Goal: Task Accomplishment & Management: Manage account settings

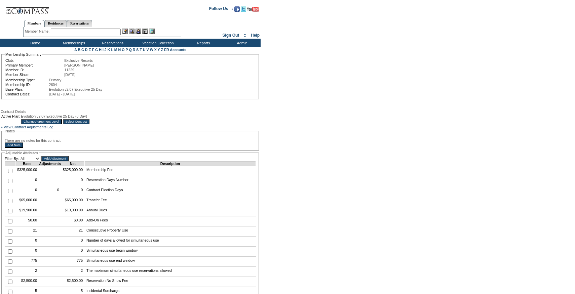
click at [90, 124] on input "Select Contract" at bounding box center [76, 121] width 27 height 5
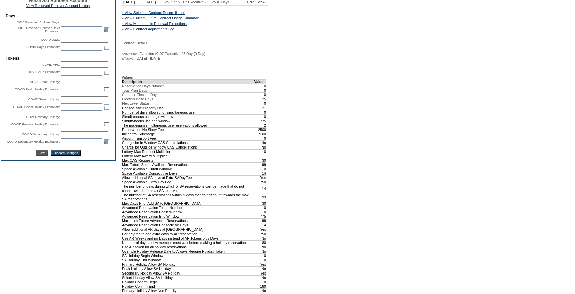
scroll to position [196, 0]
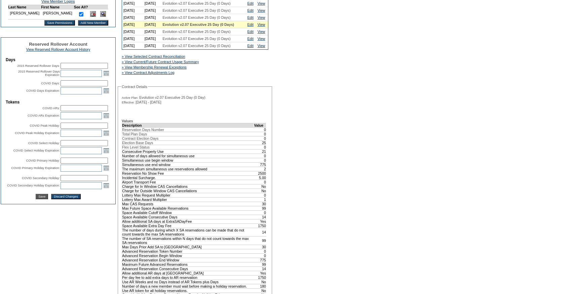
click at [202, 65] on div "» View Current/Future Contract Usage Summary" at bounding box center [172, 61] width 104 height 7
click at [194, 64] on link "» View Current/Future Contract Usage Summary" at bounding box center [160, 62] width 77 height 4
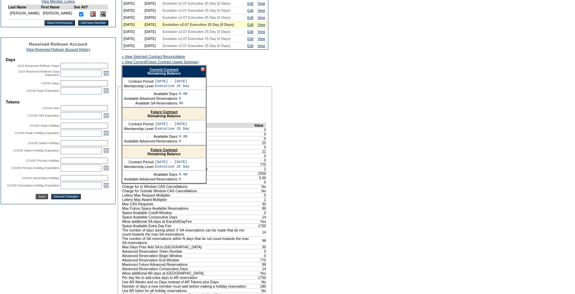
click at [176, 72] on link "Current Contract" at bounding box center [164, 70] width 29 height 4
click at [300, 132] on div "A B C D E F G H I J K L M N O P Q R S T U V W X Y Z ER Accounts Edit Membership…" at bounding box center [287, 241] width 575 height 785
click at [203, 71] on div at bounding box center [203, 69] width 4 height 4
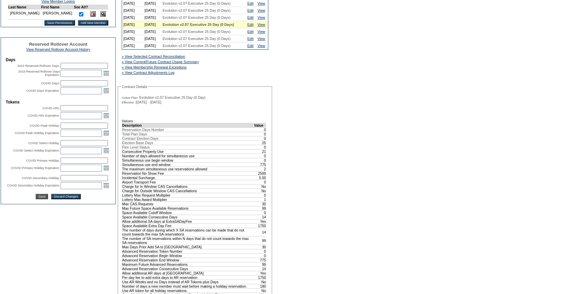
click at [275, 144] on div "A B C D E F G H I J K L M N O P Q R S T U V W X Y Z ER Accounts Edit Membership…" at bounding box center [287, 241] width 575 height 785
click at [252, 28] on td "Edit" at bounding box center [251, 24] width 10 height 7
click at [251, 27] on link "Edit" at bounding box center [250, 25] width 6 height 4
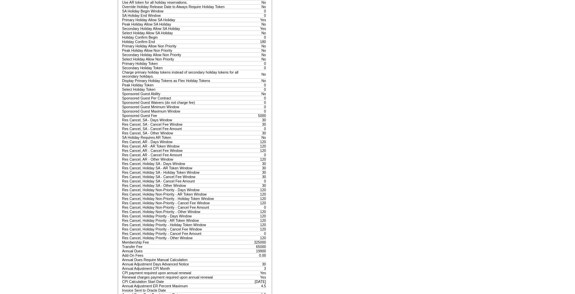
scroll to position [553, 0]
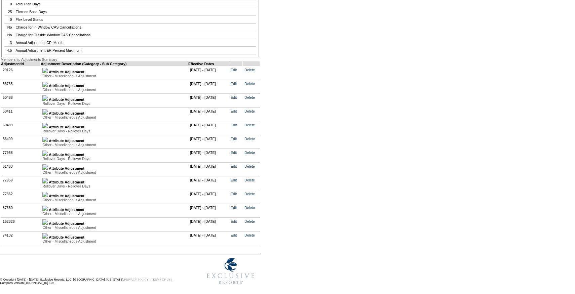
scroll to position [1331, 0]
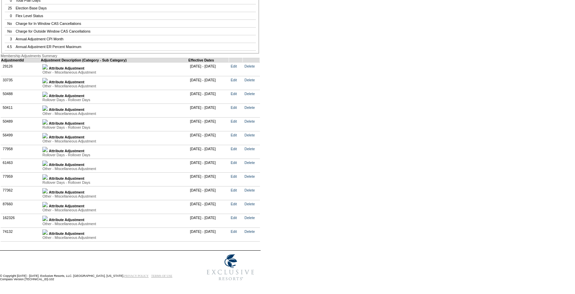
click at [48, 230] on img at bounding box center [44, 232] width 5 height 5
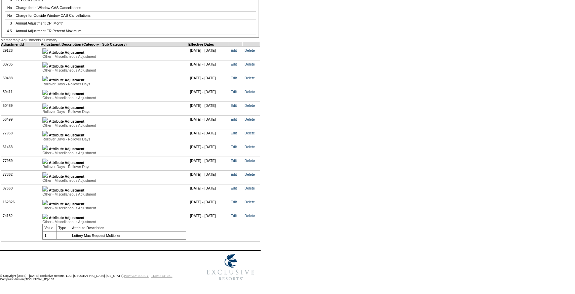
click at [48, 205] on img at bounding box center [44, 202] width 5 height 5
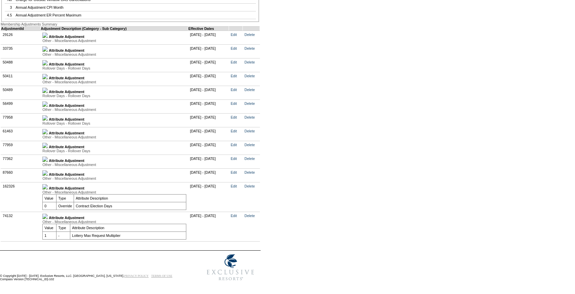
click at [48, 176] on img at bounding box center [44, 172] width 5 height 5
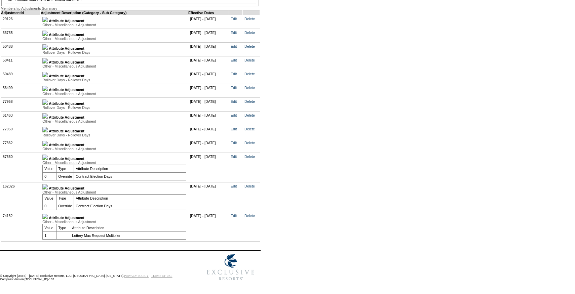
click at [48, 160] on img at bounding box center [44, 157] width 5 height 5
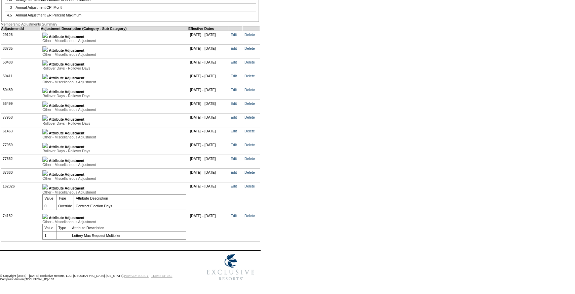
click at [48, 176] on img at bounding box center [44, 172] width 5 height 5
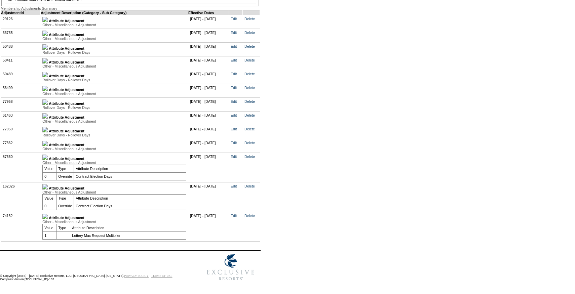
click at [48, 146] on img at bounding box center [44, 143] width 5 height 5
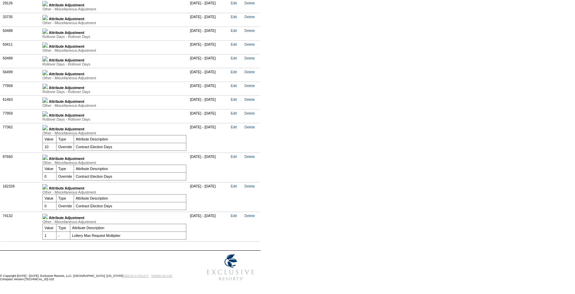
scroll to position [1409, 0]
click at [255, 155] on link "Delete" at bounding box center [249, 157] width 10 height 4
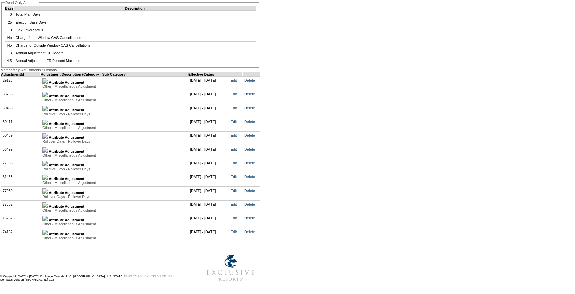
click at [48, 216] on img at bounding box center [44, 218] width 5 height 5
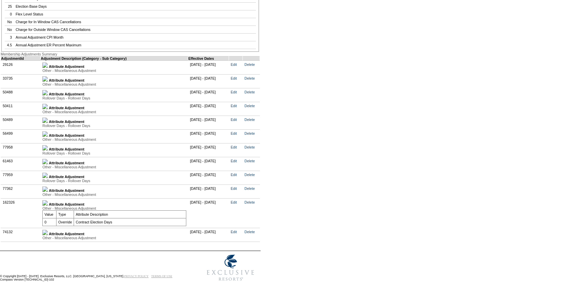
click at [50, 185] on td "Attribute Adjustment Rollover Days - Rollover Days Value Type Attribute Descrip…" at bounding box center [115, 178] width 148 height 14
click at [48, 192] on img at bounding box center [44, 189] width 5 height 5
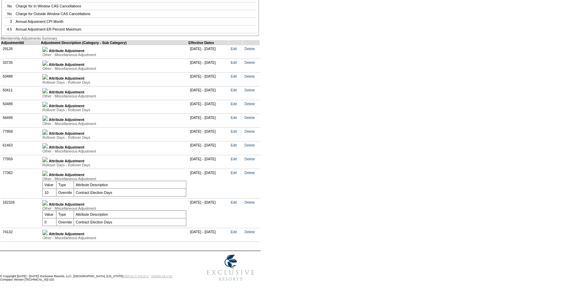
scroll to position [1389, 0]
click at [253, 200] on link "Delete" at bounding box center [249, 202] width 10 height 4
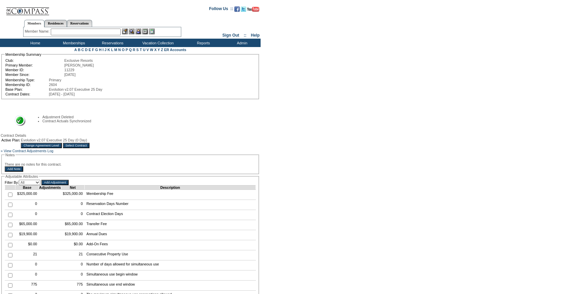
click at [90, 146] on input "Select Contract" at bounding box center [76, 145] width 27 height 5
